Goal: Use online tool/utility: Utilize a website feature to perform a specific function

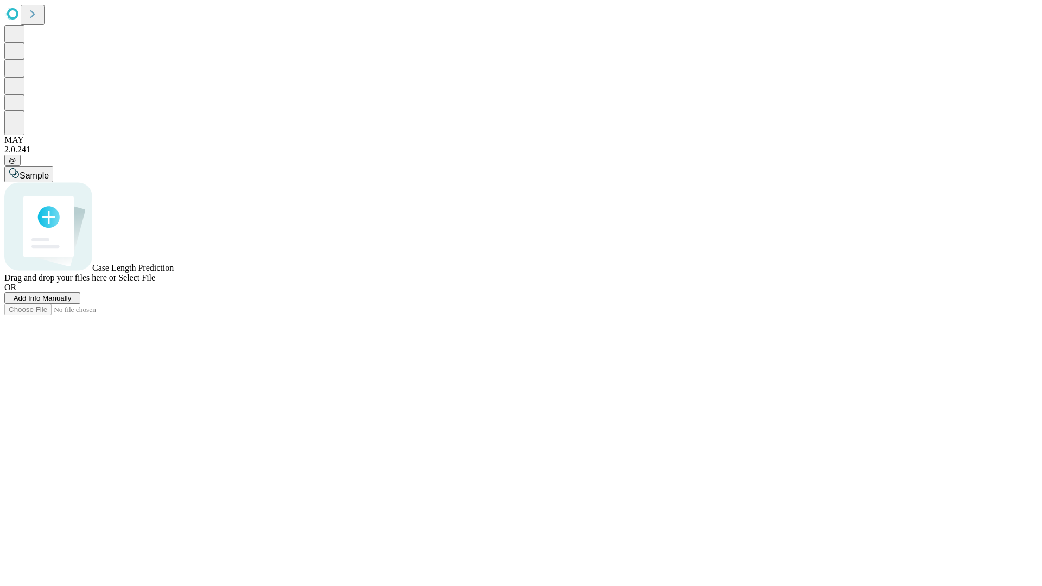
click at [72, 302] on span "Add Info Manually" at bounding box center [43, 298] width 58 height 8
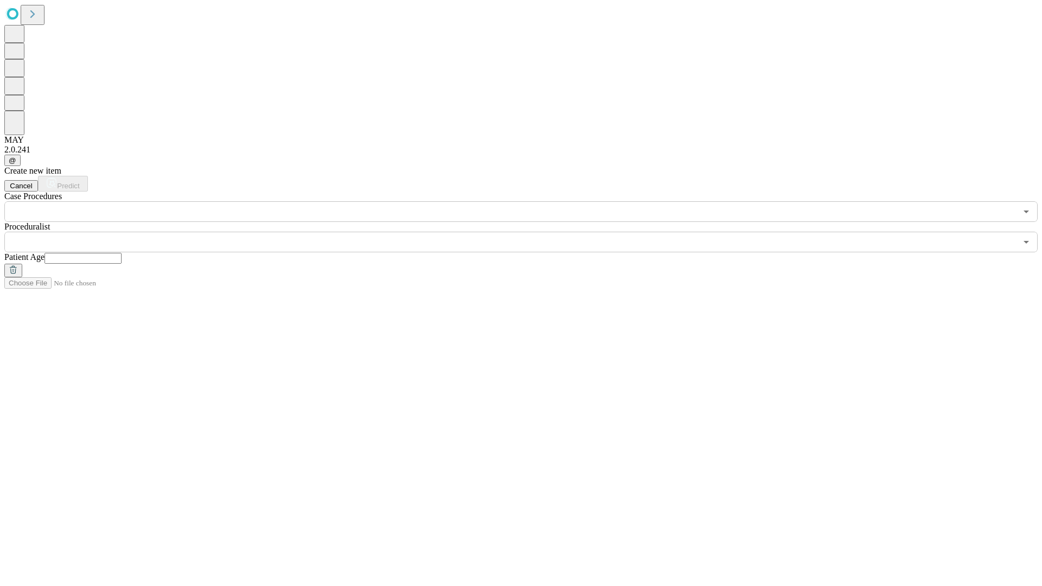
click at [122, 253] on input "text" at bounding box center [82, 258] width 77 height 11
type input "**"
click at [528, 232] on input "text" at bounding box center [510, 242] width 1012 height 21
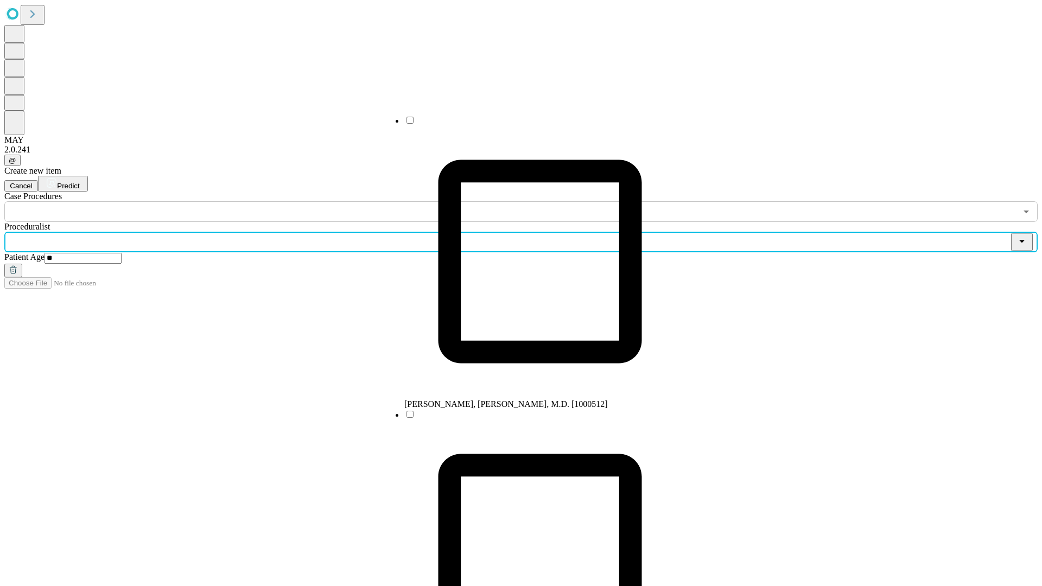
click at [529, 124] on li "[PERSON_NAME], [PERSON_NAME], M.D. [1000512]" at bounding box center [539, 262] width 271 height 294
click at [228, 201] on input "text" at bounding box center [510, 211] width 1012 height 21
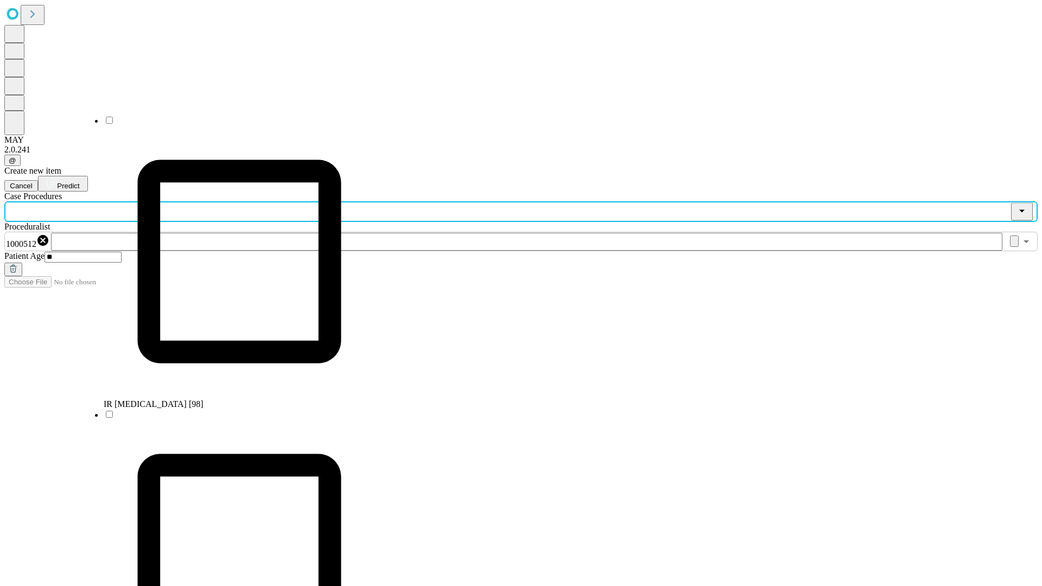
click at [228, 124] on li "IR [MEDICAL_DATA] [98]" at bounding box center [239, 262] width 271 height 294
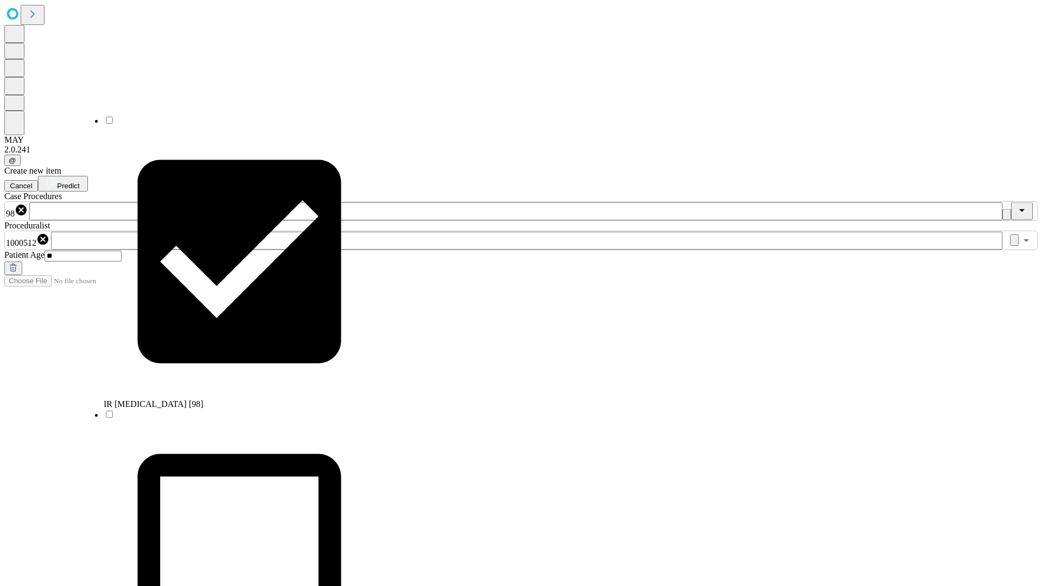
click at [79, 182] on span "Predict" at bounding box center [68, 186] width 22 height 8
